Goal: Task Accomplishment & Management: Manage account settings

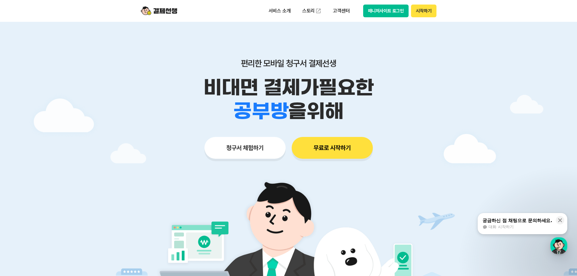
click at [424, 12] on button "시작하기" at bounding box center [423, 11] width 25 height 13
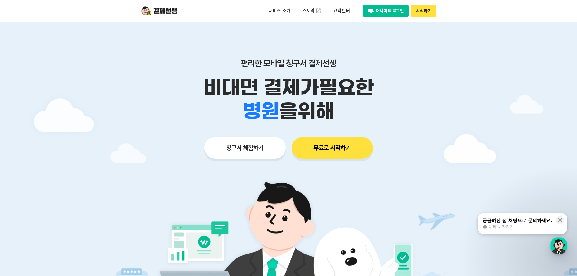
click at [383, 10] on button "매니저사이트 로그인" at bounding box center [386, 11] width 46 height 13
click at [379, 12] on button "매니저사이트 로그인" at bounding box center [386, 11] width 46 height 13
click at [382, 10] on button "매니저사이트 로그인" at bounding box center [386, 11] width 46 height 13
click at [429, 10] on button "시작하기" at bounding box center [423, 11] width 25 height 13
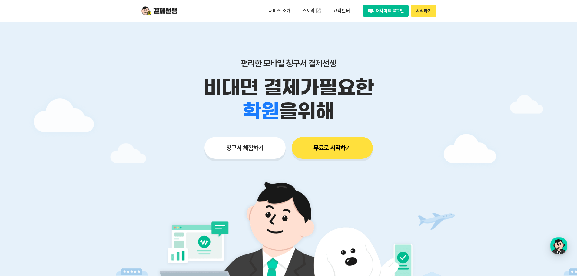
click at [389, 10] on button "매니저사이트 로그인" at bounding box center [386, 11] width 46 height 13
